Goal: Find specific page/section: Find specific page/section

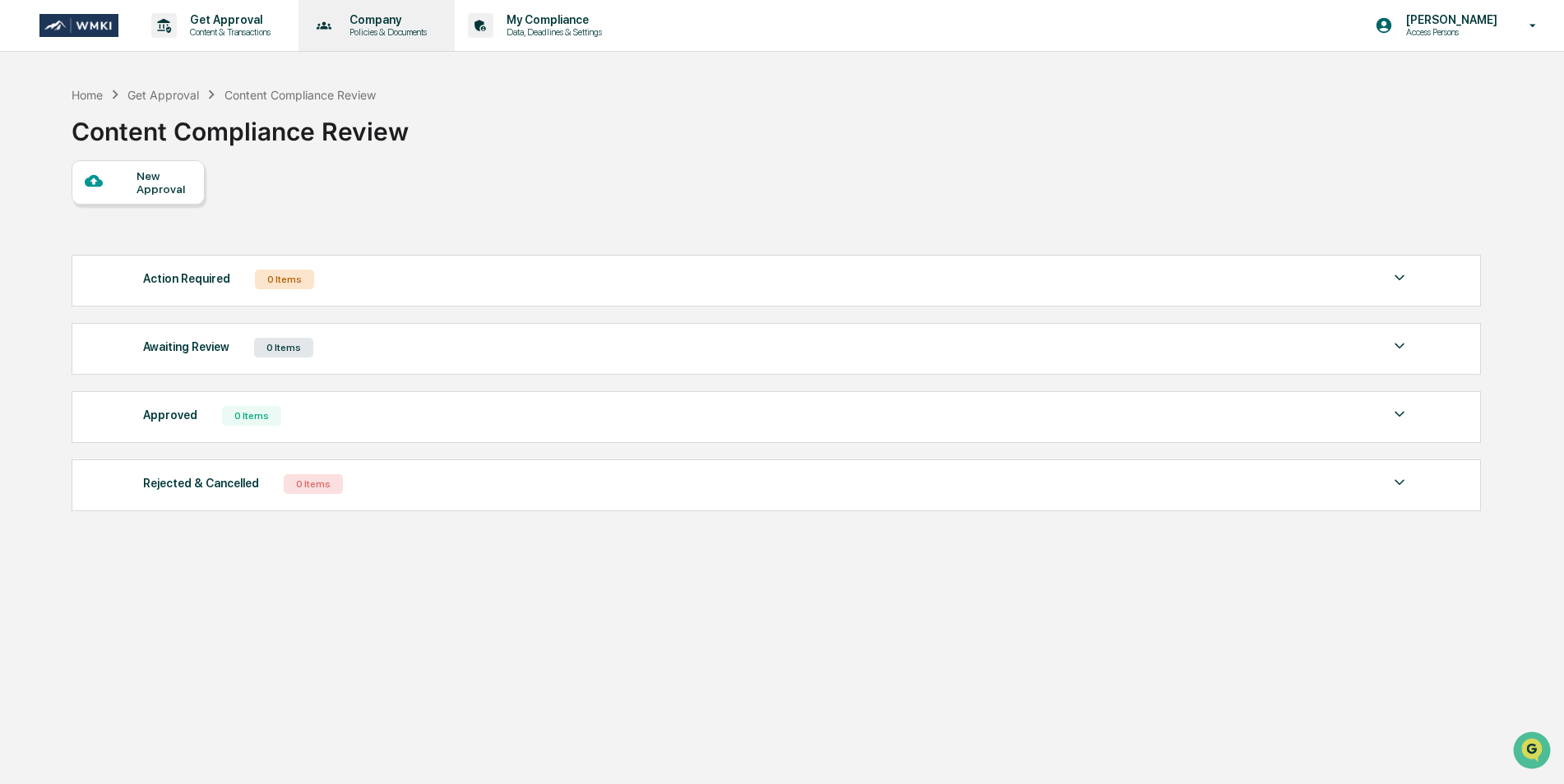
click at [376, 25] on p "Company" at bounding box center [385, 19] width 98 height 13
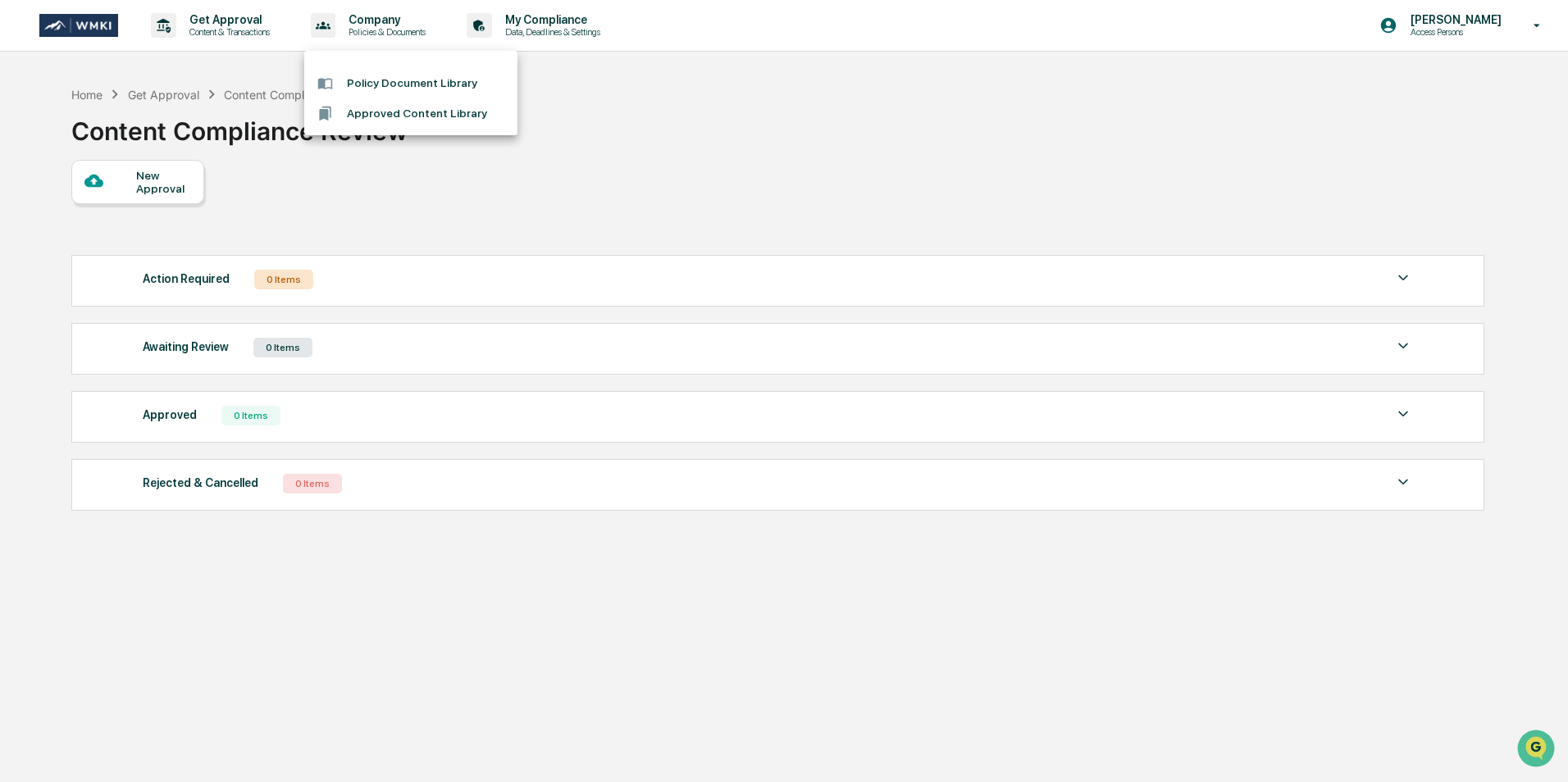
click at [247, 13] on div at bounding box center [784, 391] width 1568 height 782
click at [245, 32] on p "Content & Transactions" at bounding box center [227, 33] width 102 height 12
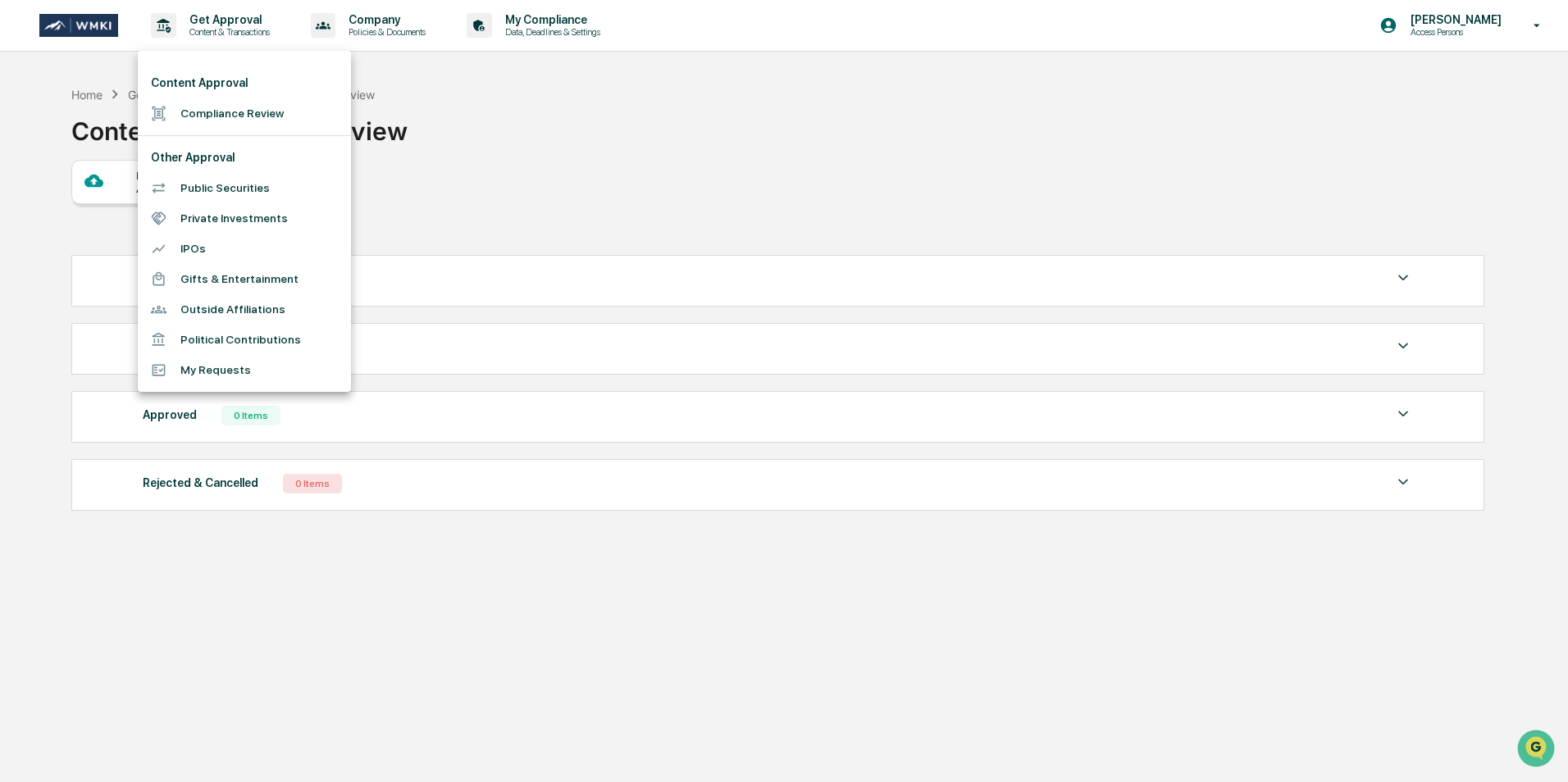
click at [728, 161] on div at bounding box center [784, 391] width 1568 height 782
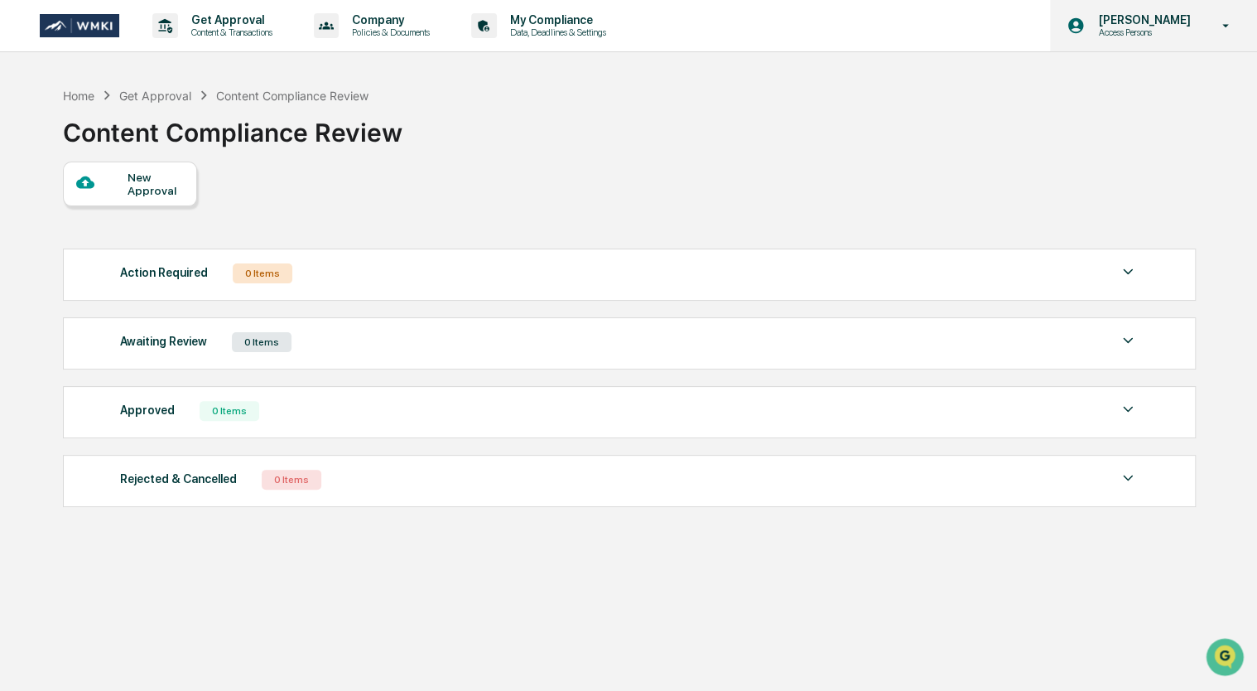
click at [1168, 36] on p "Access Persons" at bounding box center [1141, 33] width 113 height 12
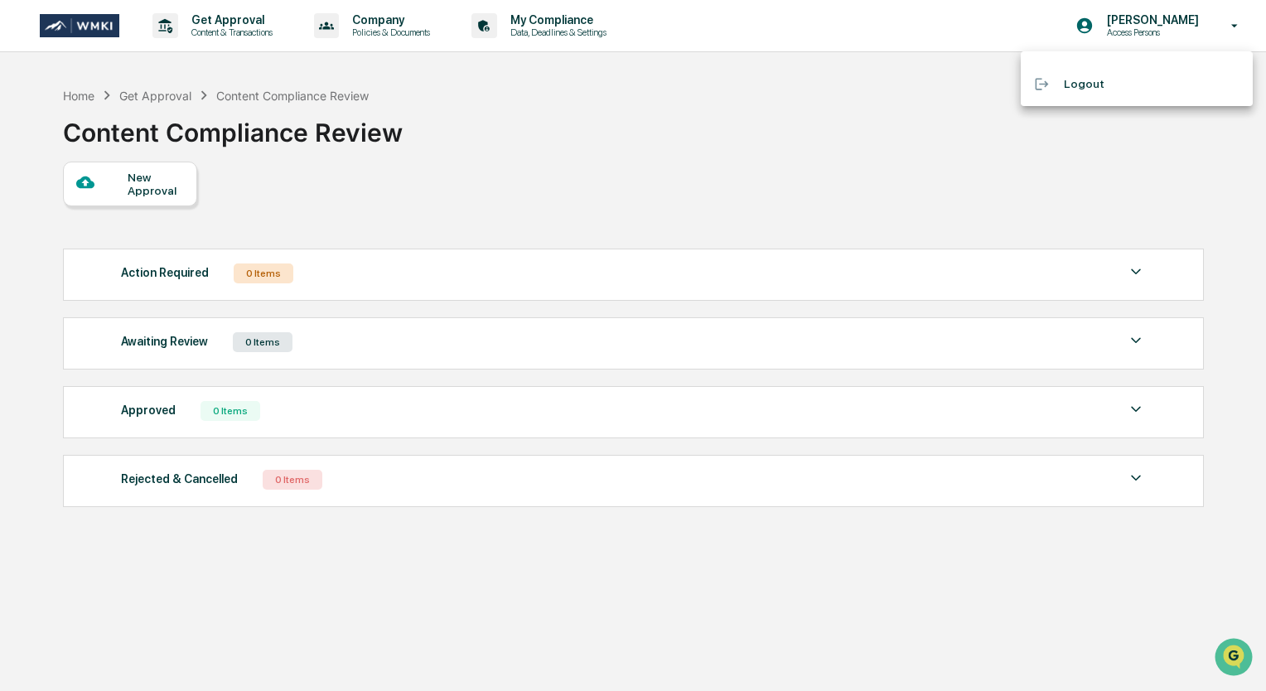
click at [1186, 29] on div at bounding box center [633, 345] width 1266 height 691
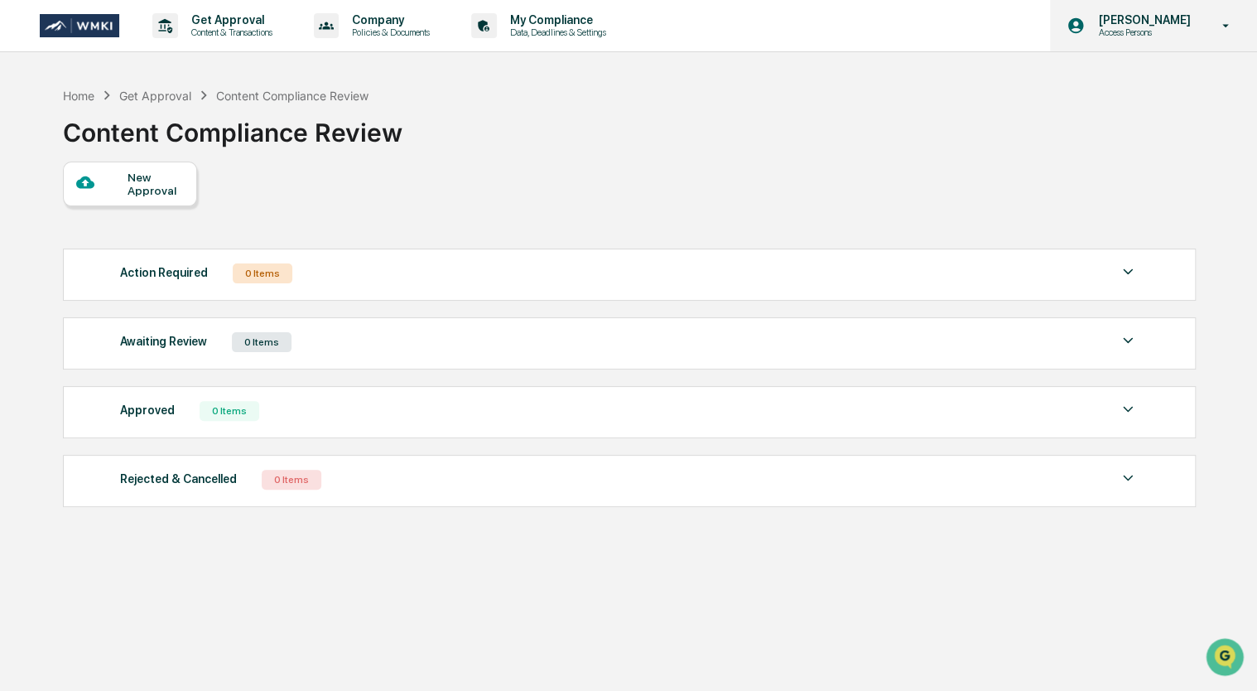
click at [1227, 25] on icon at bounding box center [1226, 25] width 7 height 3
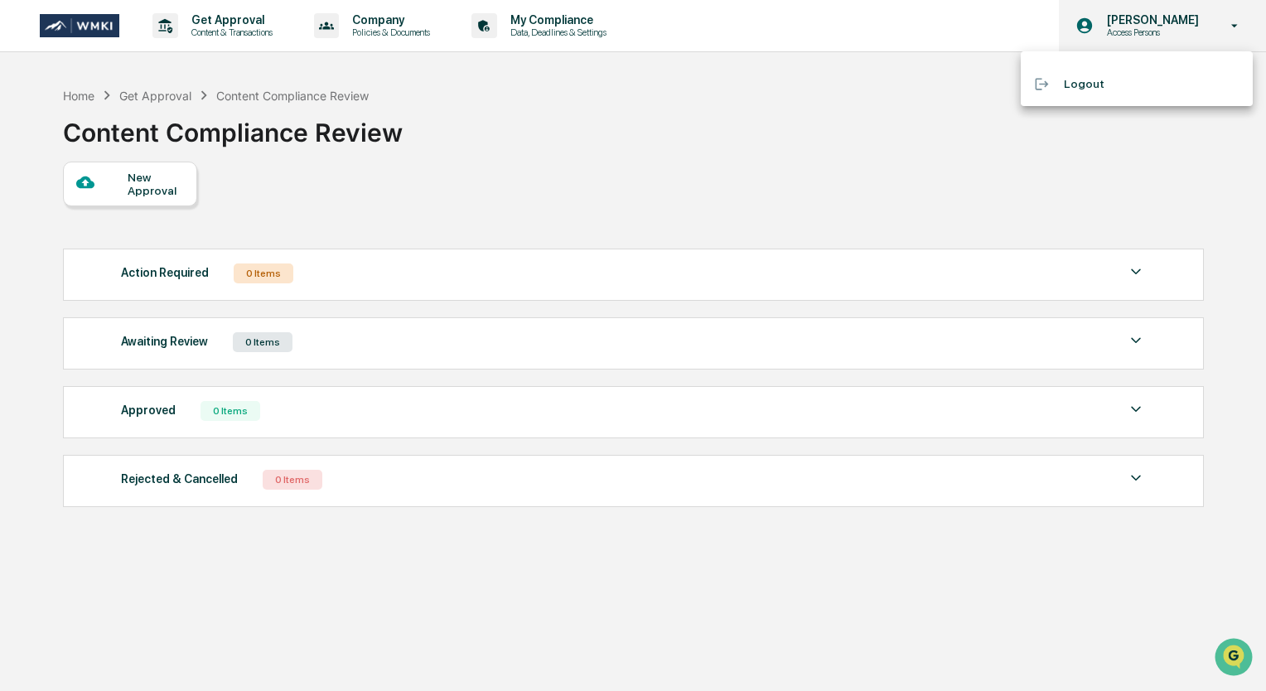
click at [1227, 25] on div at bounding box center [633, 345] width 1266 height 691
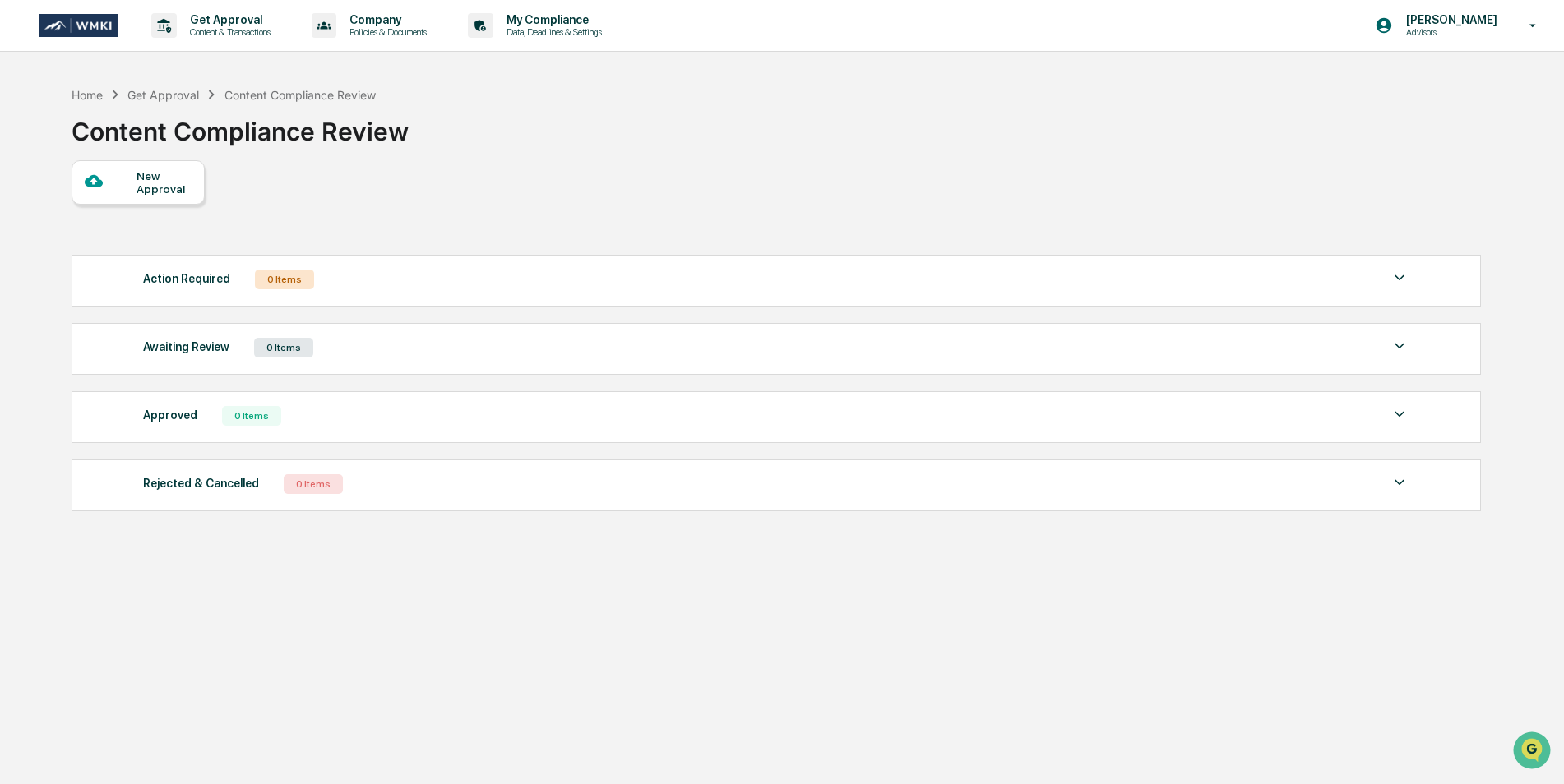
click at [1425, 151] on div "Home Get Approval Content Compliance Review Content Compliance Review" at bounding box center [776, 119] width 1408 height 82
